Goal: Transaction & Acquisition: Obtain resource

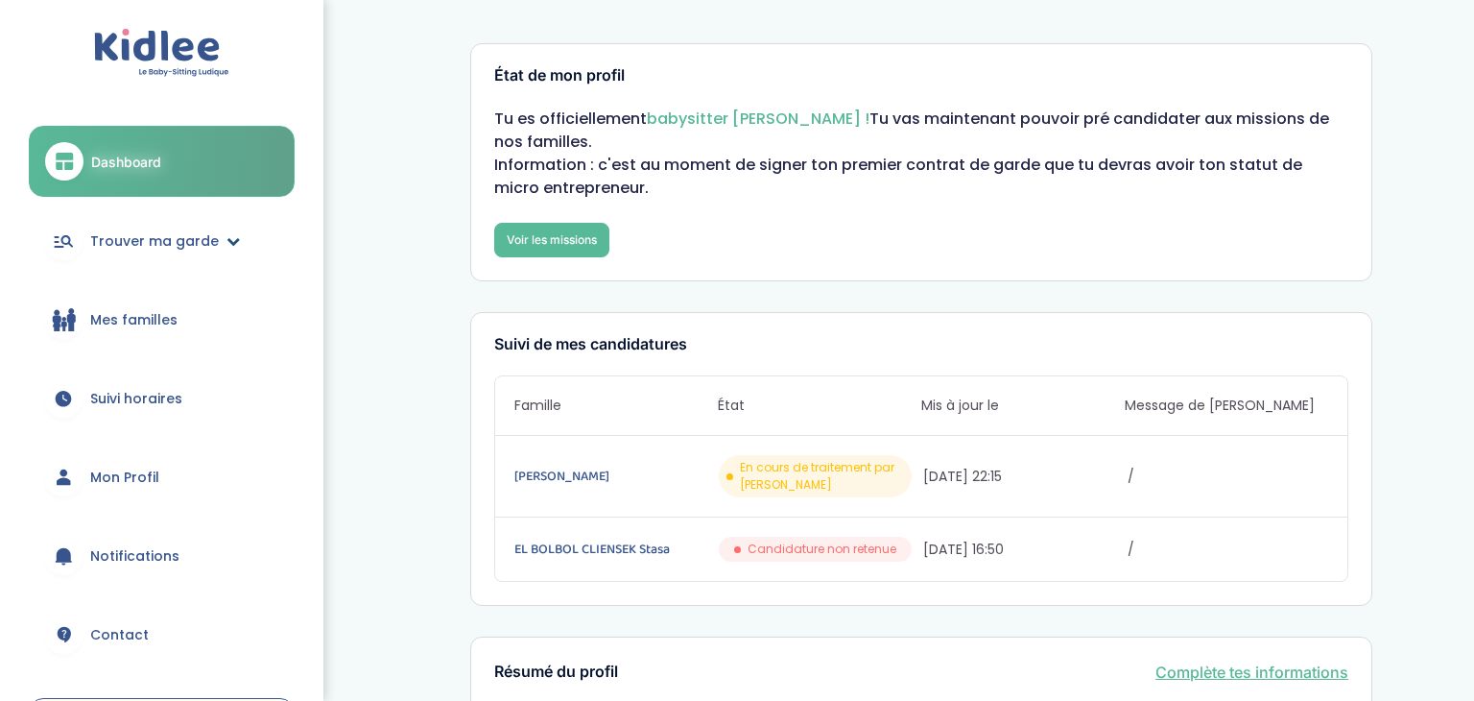
click at [110, 232] on span "Trouver ma garde" at bounding box center [154, 241] width 129 height 20
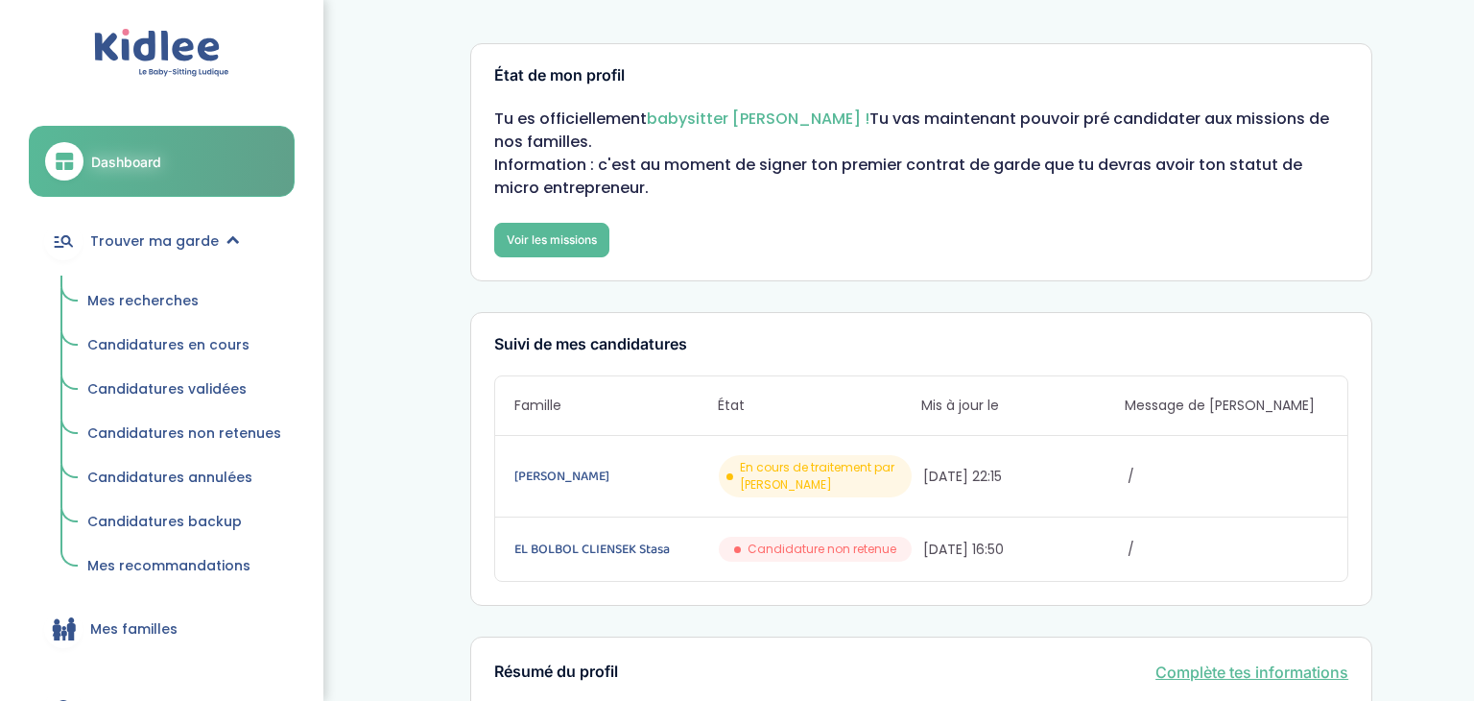
click at [119, 310] on link "Mes recherches" at bounding box center [184, 301] width 221 height 36
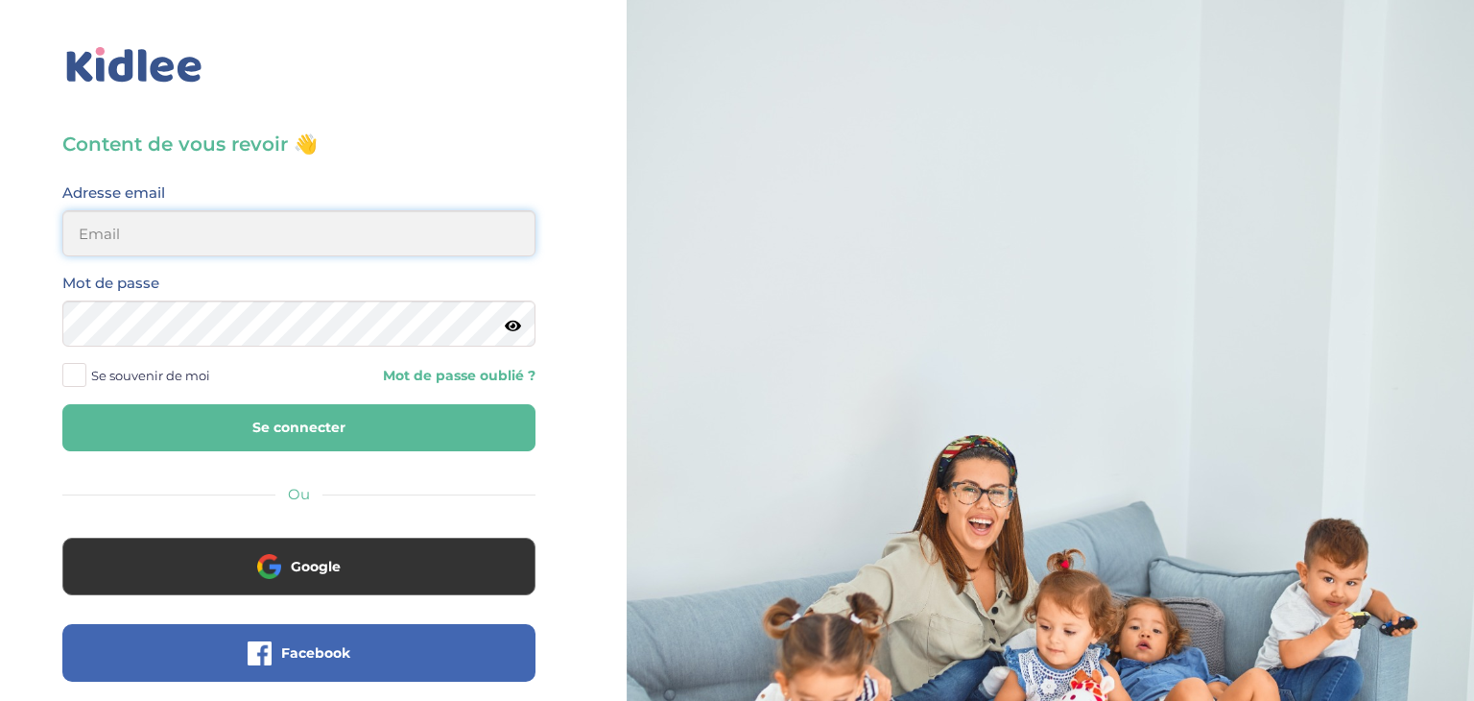
click at [131, 230] on input "email" at bounding box center [298, 233] width 473 height 46
type input "sarrakedjbour@gmail.com"
click at [62, 404] on button "Se connecter" at bounding box center [298, 427] width 473 height 47
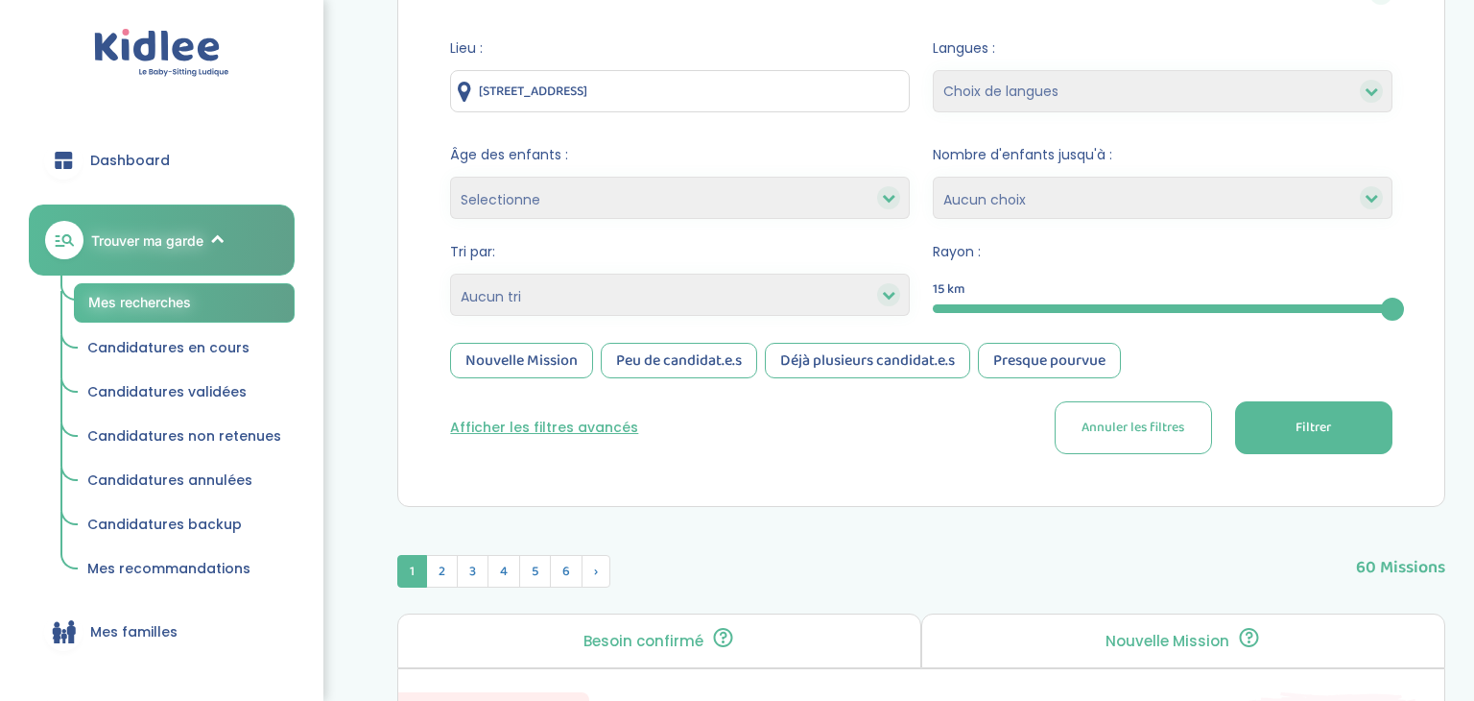
scroll to position [249, 0]
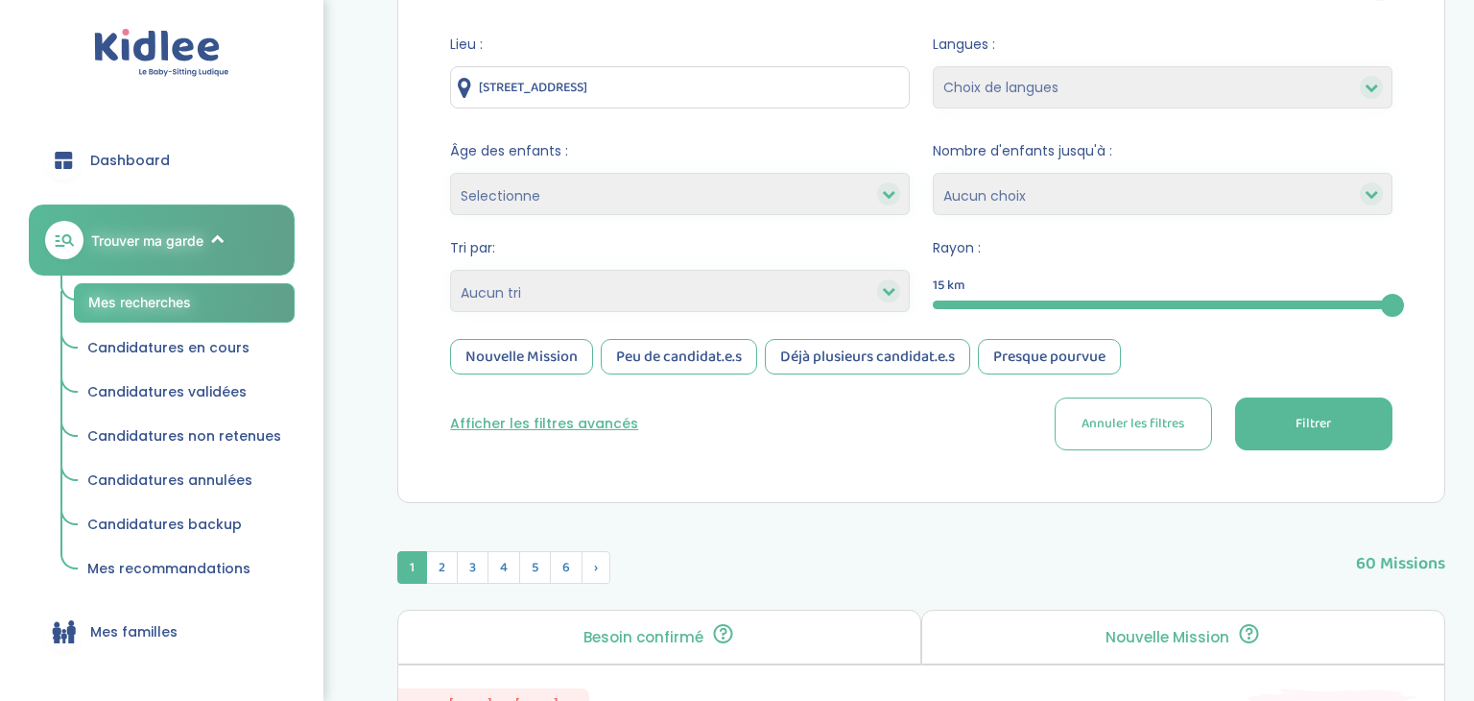
click at [736, 296] on select "Heures par semaine (croissant) Heures par semaine (décroissant) Date de démarra…" at bounding box center [680, 291] width 460 height 42
select select "salary_desc"
click at [450, 270] on select "Heures par semaine (croissant) Heures par semaine (décroissant) Date de démarra…" at bounding box center [680, 291] width 460 height 42
click at [541, 366] on div "Nouvelle Mission" at bounding box center [521, 357] width 143 height 36
click at [1358, 413] on button "Filtrer" at bounding box center [1313, 423] width 157 height 53
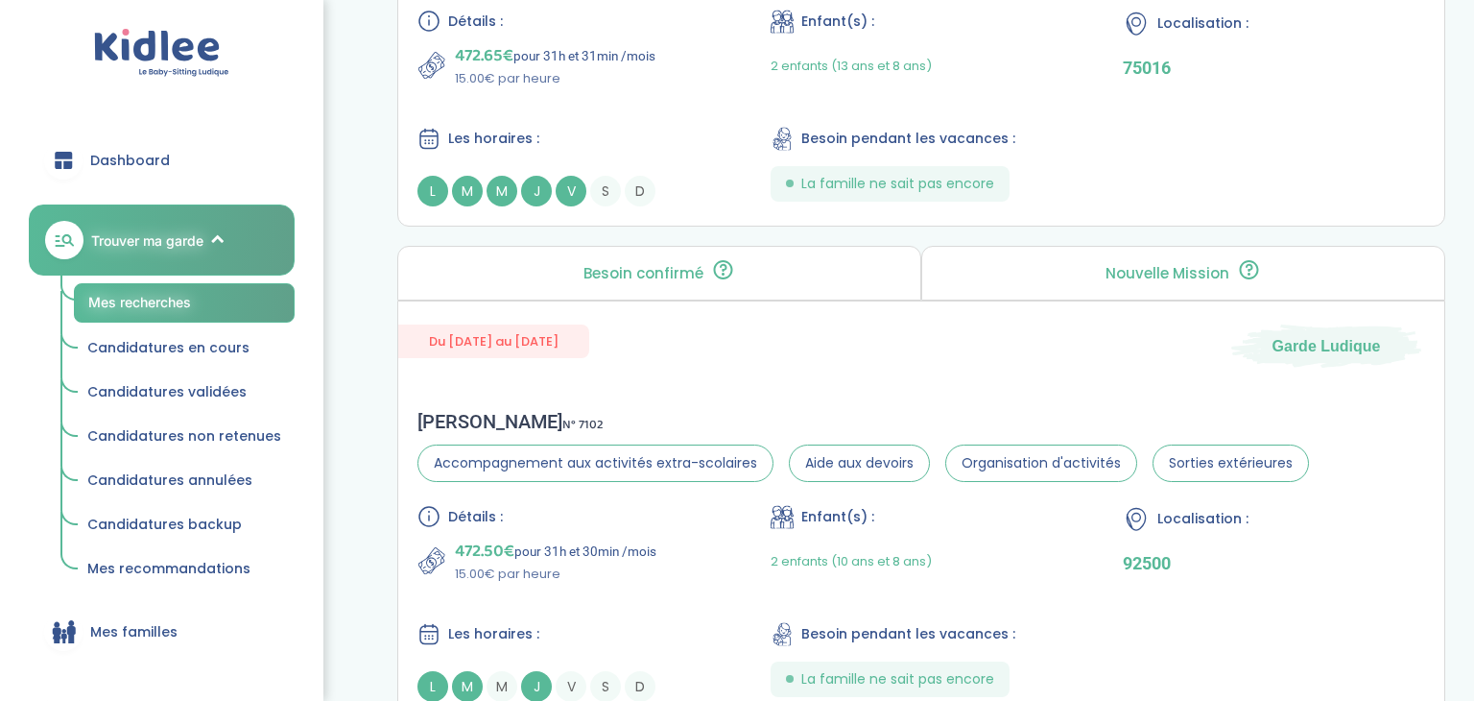
scroll to position [0, 0]
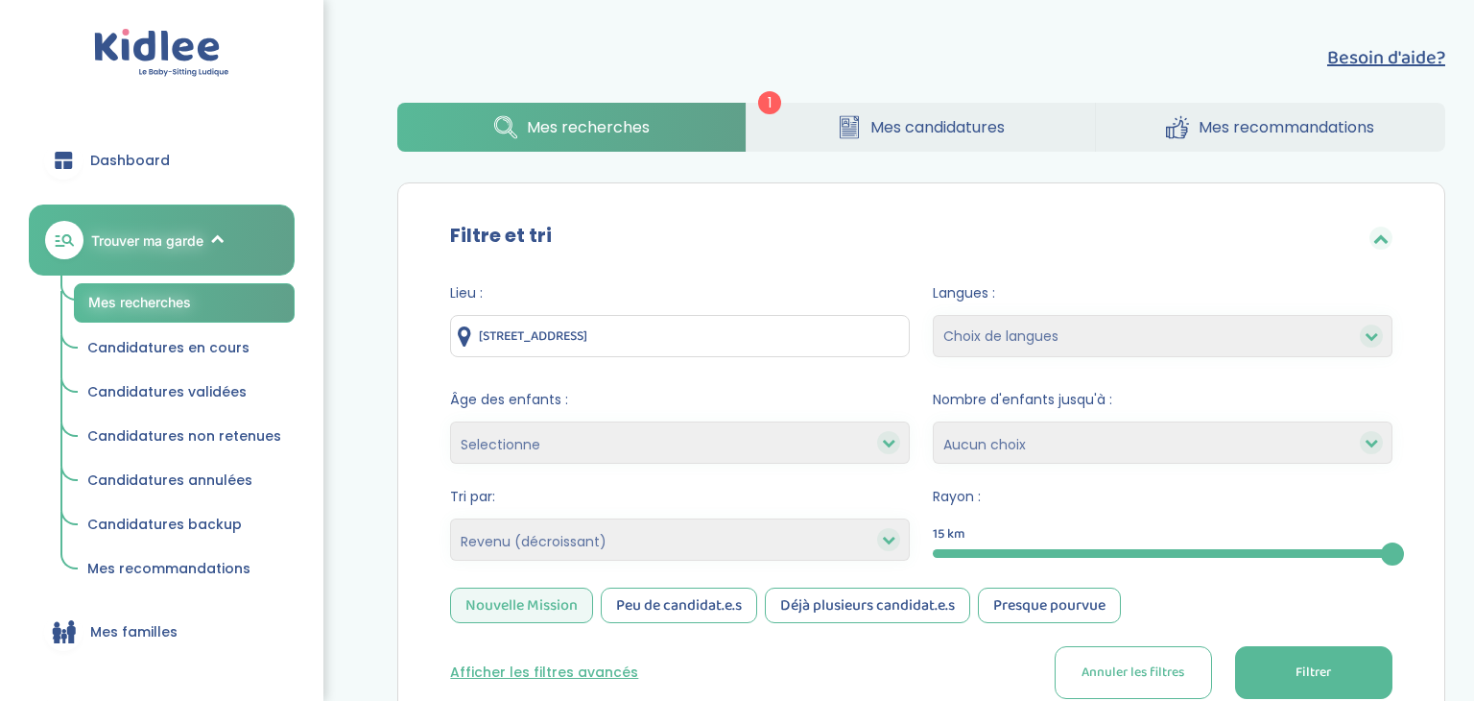
click at [149, 149] on link "Dashboard" at bounding box center [162, 160] width 266 height 69
